Goal: Ask a question

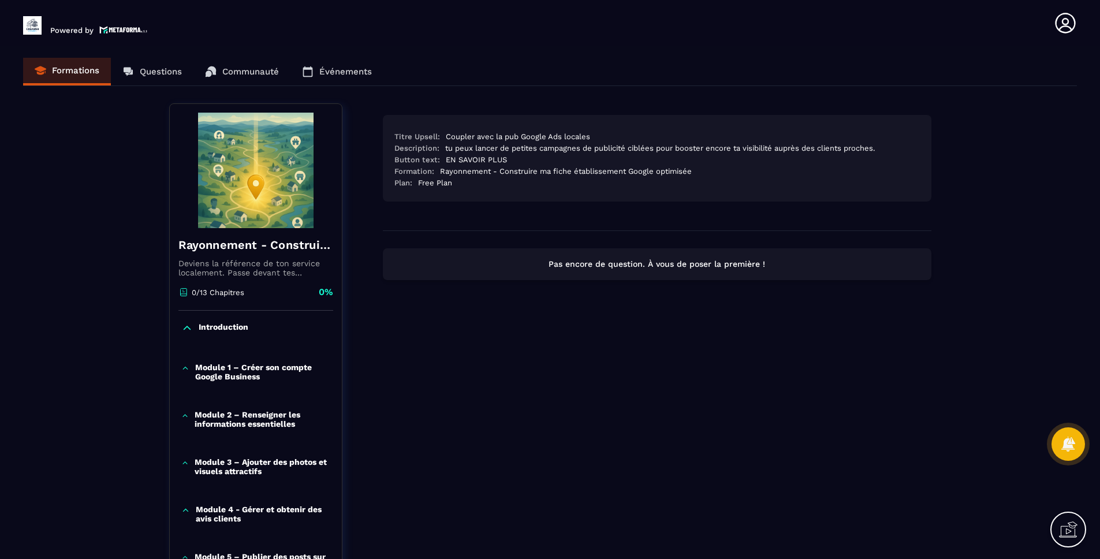
click at [432, 136] on div "Titre Upsell:" at bounding box center [417, 136] width 46 height 9
click at [447, 133] on div "Coupler avec la pub Google Ads locales" at bounding box center [518, 136] width 144 height 9
click at [176, 79] on div "Formations Questions Communauté Événements" at bounding box center [550, 72] width 1054 height 28
click at [151, 72] on div "Formations Questions Communauté Événements" at bounding box center [550, 72] width 1054 height 28
click at [79, 67] on div "Formations Questions Communauté Événements" at bounding box center [550, 72] width 1054 height 28
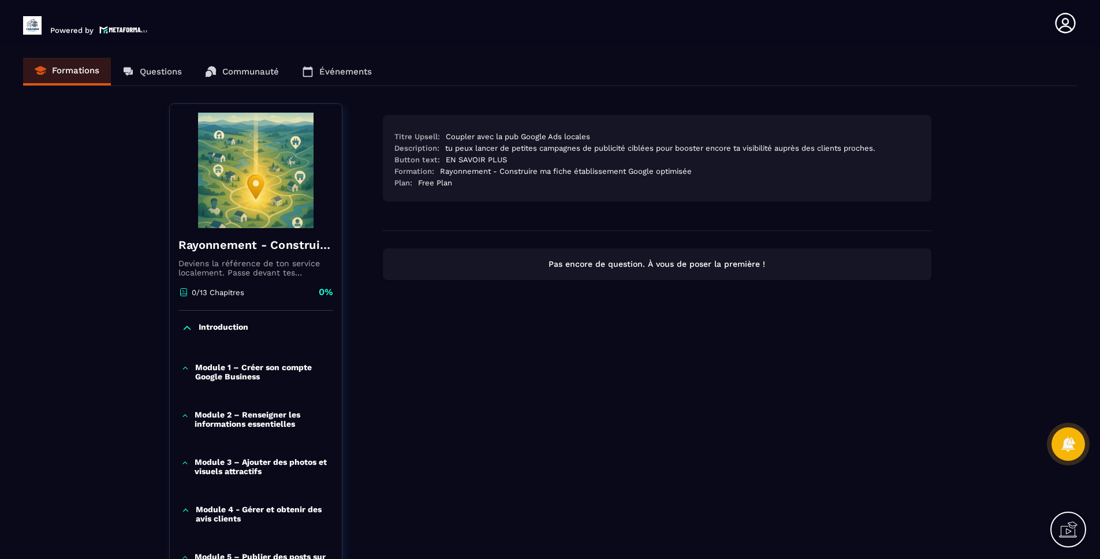
drag, startPoint x: 255, startPoint y: 67, endPoint x: 260, endPoint y: 68, distance: 5.8
click at [254, 67] on div "Formations Questions Communauté Événements" at bounding box center [550, 72] width 1054 height 28
click at [352, 70] on div "Formations Questions Communauté Événements" at bounding box center [550, 72] width 1054 height 28
click at [74, 68] on div "Formations Questions Communauté Événements" at bounding box center [550, 72] width 1054 height 28
click at [608, 259] on p "Pas encore de question. À vous de poser la première !" at bounding box center [657, 264] width 528 height 11
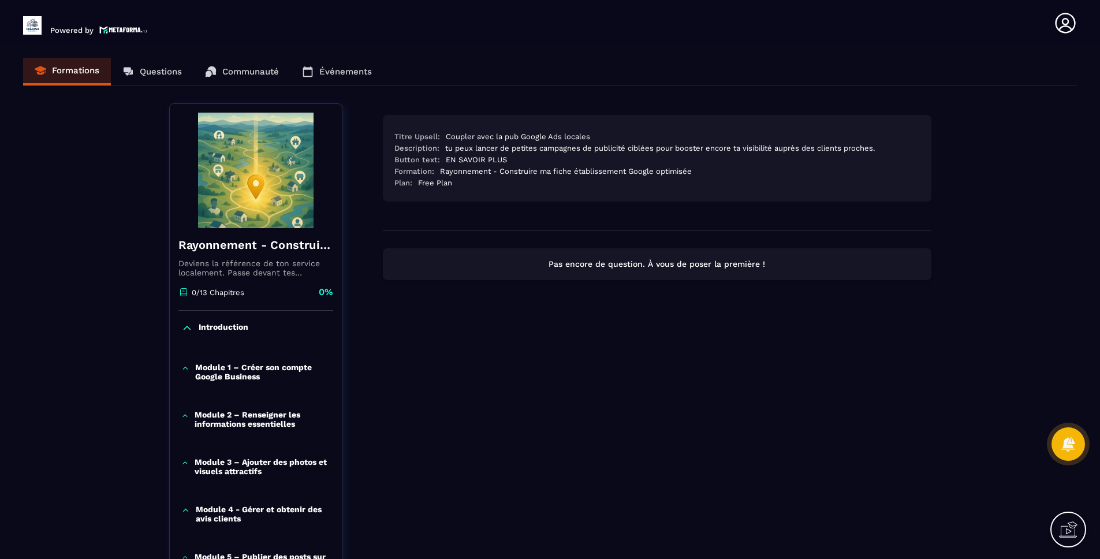
click at [465, 143] on div "Titre Upsell: Coupler avec la pub Google Ads locales Description: tu peux lance…" at bounding box center [656, 161] width 525 height 58
